Goal: Navigation & Orientation: Find specific page/section

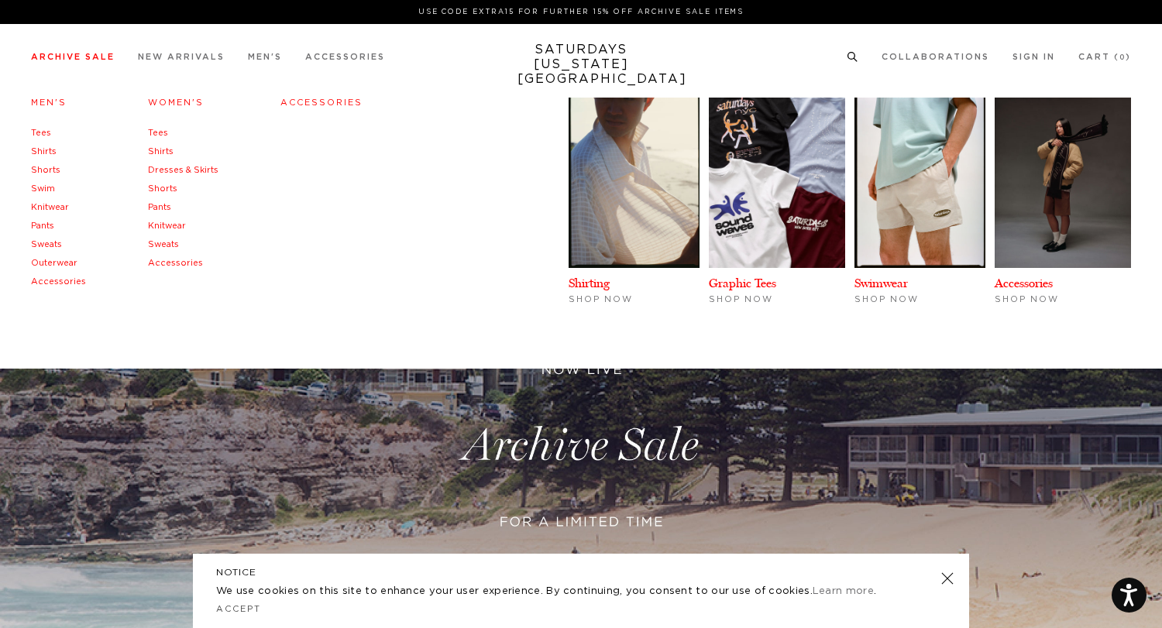
click at [181, 101] on link "Women's" at bounding box center [176, 102] width 56 height 9
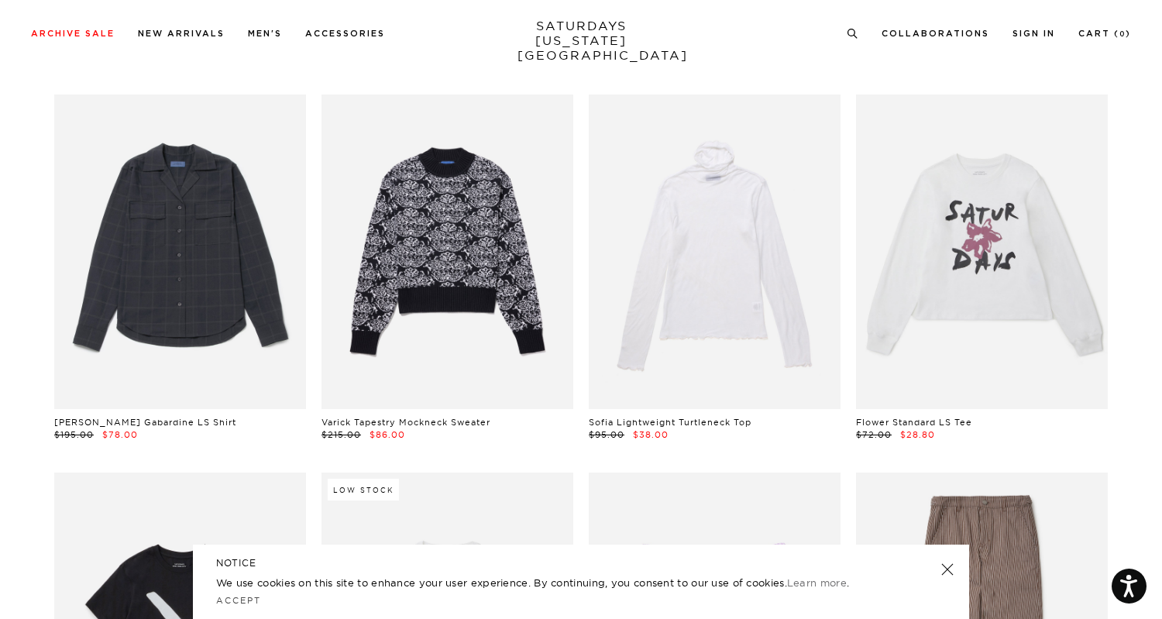
scroll to position [1245, 0]
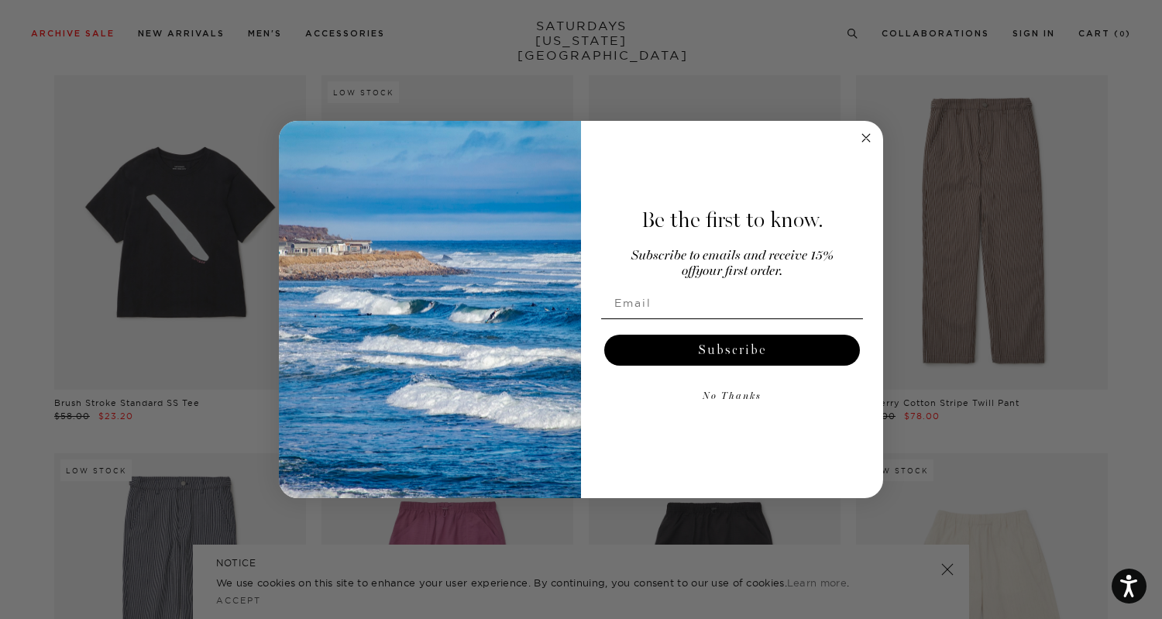
click at [868, 133] on circle "Close dialog" at bounding box center [867, 138] width 18 height 18
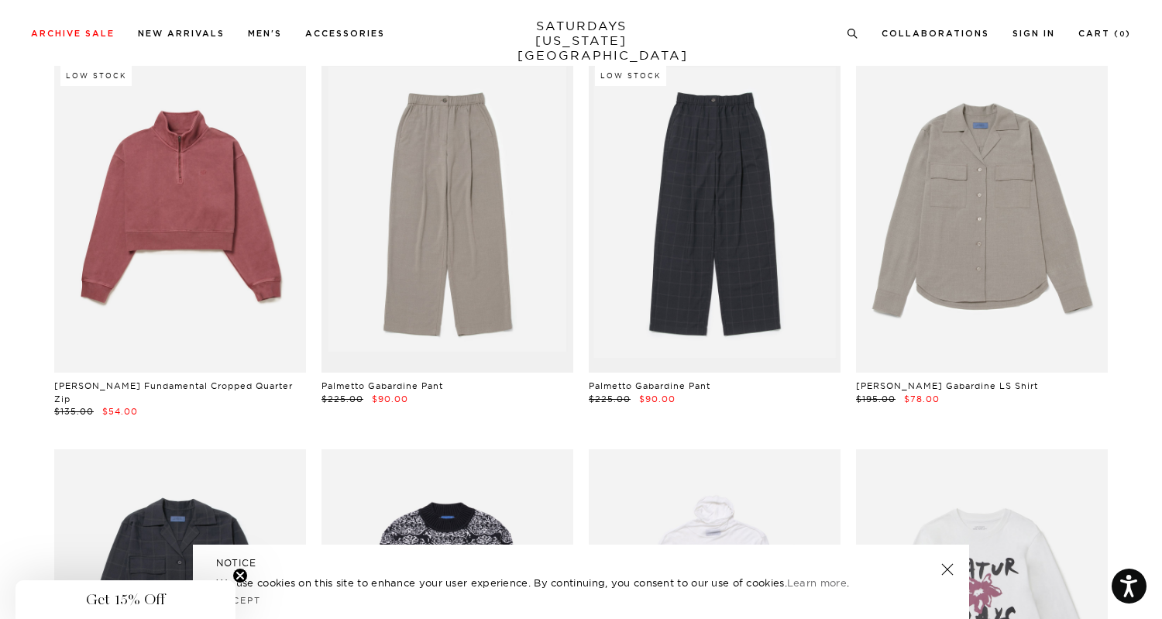
scroll to position [0, 0]
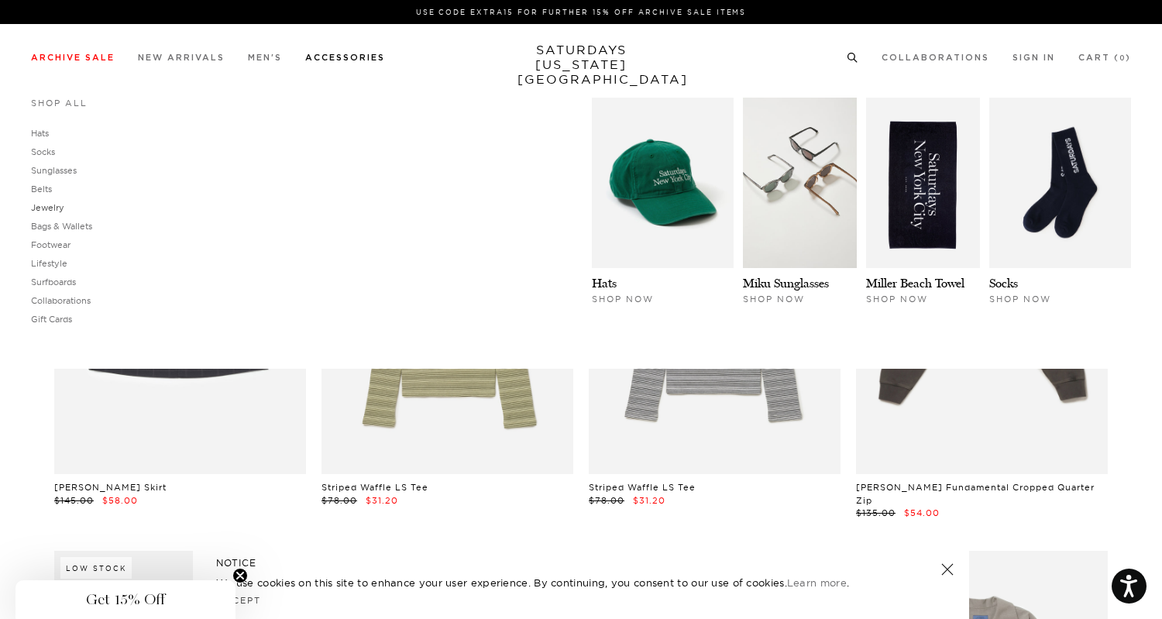
click at [44, 213] on link "Jewelry" at bounding box center [47, 207] width 33 height 11
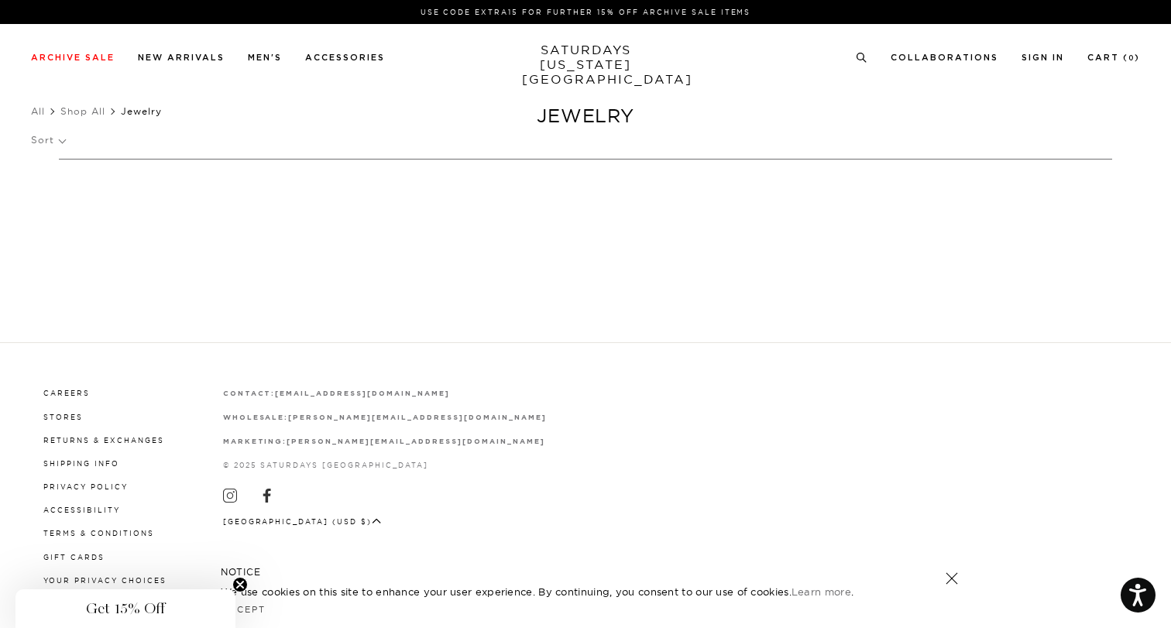
click at [239, 584] on icon "Close teaser" at bounding box center [240, 585] width 6 height 6
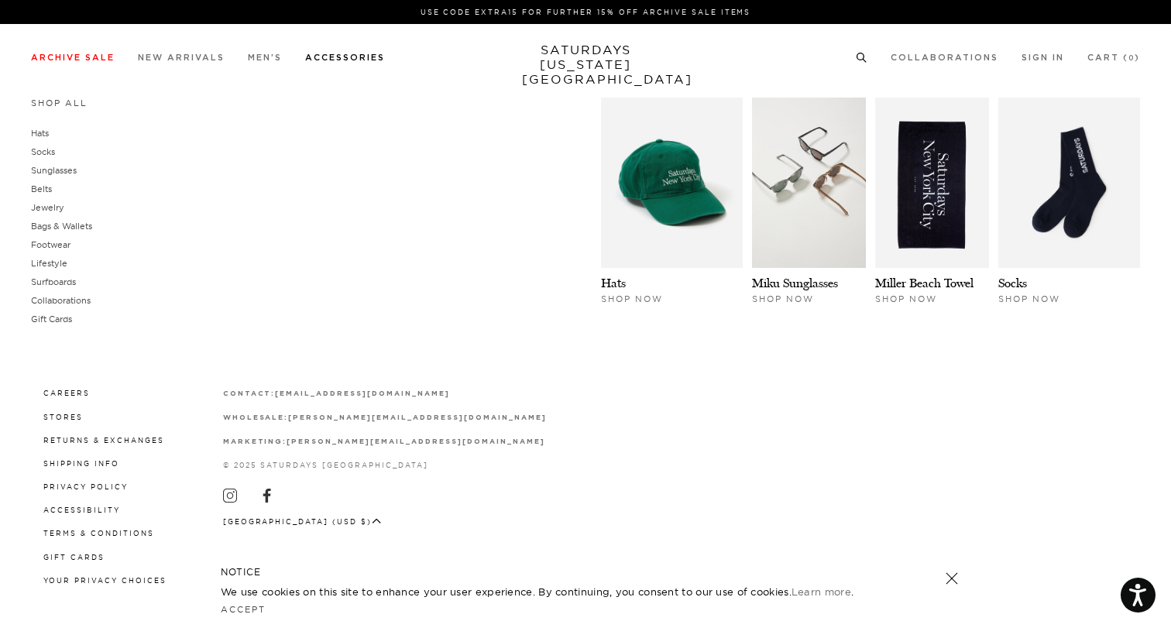
click at [345, 58] on link "Accessories" at bounding box center [345, 57] width 80 height 9
